Goal: Find specific page/section: Find specific page/section

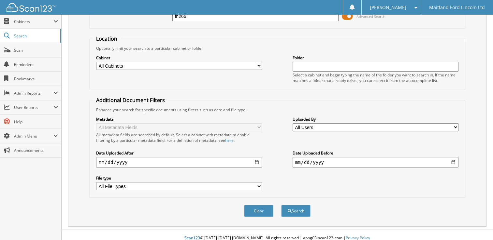
scroll to position [49, 0]
type input "fh266"
click at [299, 205] on button "Search" at bounding box center [295, 211] width 29 height 12
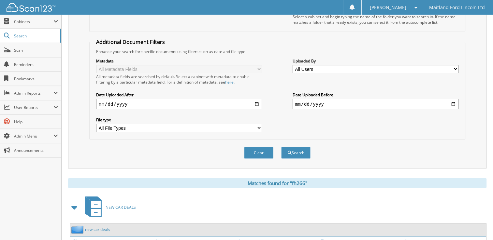
scroll to position [163, 0]
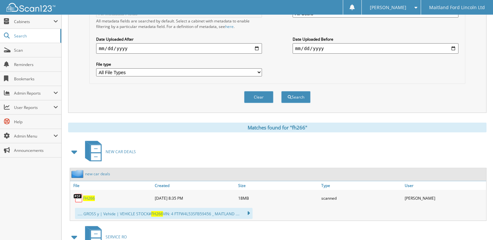
click at [85, 196] on span "FH266" at bounding box center [89, 199] width 12 height 6
